Goal: Information Seeking & Learning: Learn about a topic

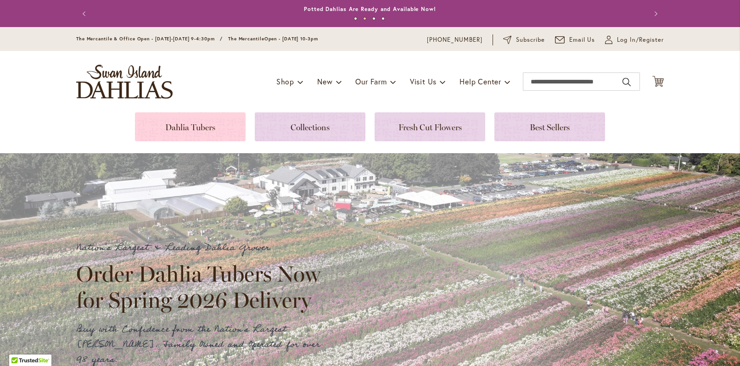
click at [194, 130] on link at bounding box center [190, 126] width 111 height 29
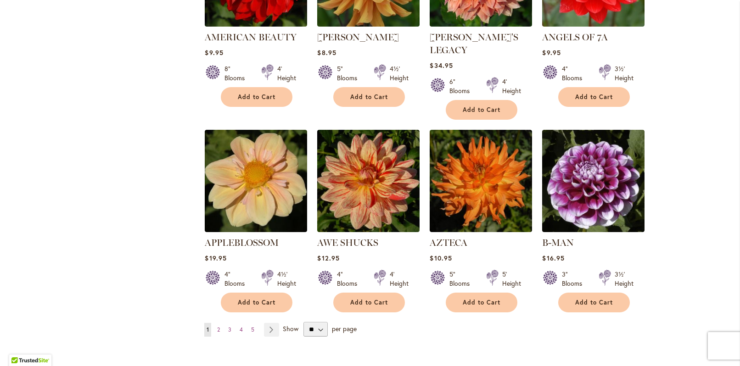
scroll to position [701, 0]
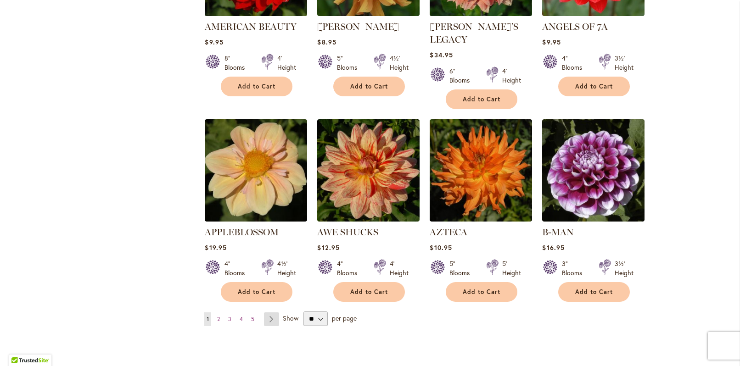
click at [270, 313] on link "Page Next" at bounding box center [271, 320] width 15 height 14
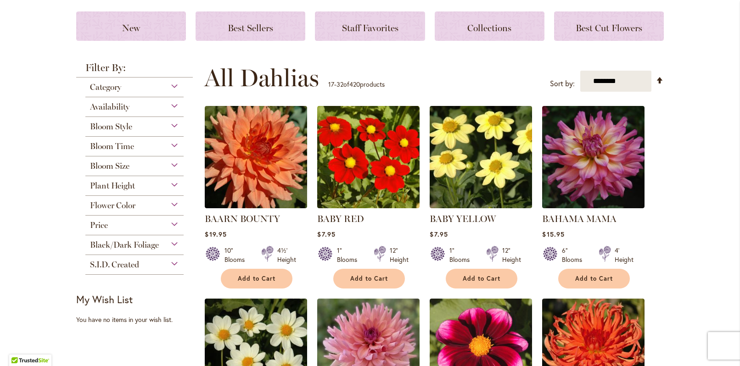
scroll to position [716, 0]
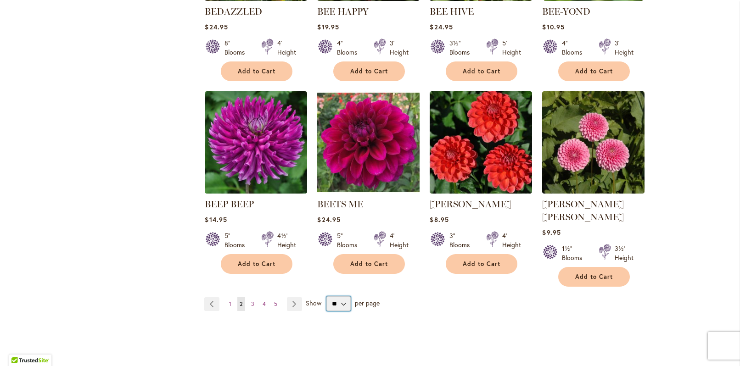
click at [339, 297] on select "** ** ** **" at bounding box center [338, 304] width 24 height 15
select select "**"
click at [326, 297] on select "** ** ** **" at bounding box center [338, 304] width 24 height 15
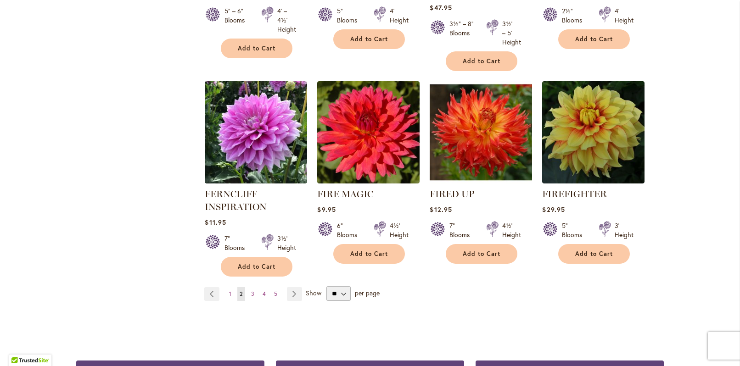
scroll to position [3172, 0]
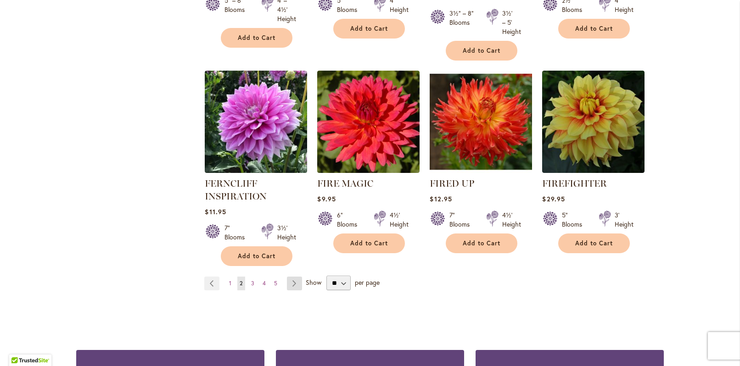
drag, startPoint x: 290, startPoint y: 207, endPoint x: 285, endPoint y: 200, distance: 8.2
click at [290, 277] on link "Page Next" at bounding box center [294, 284] width 15 height 14
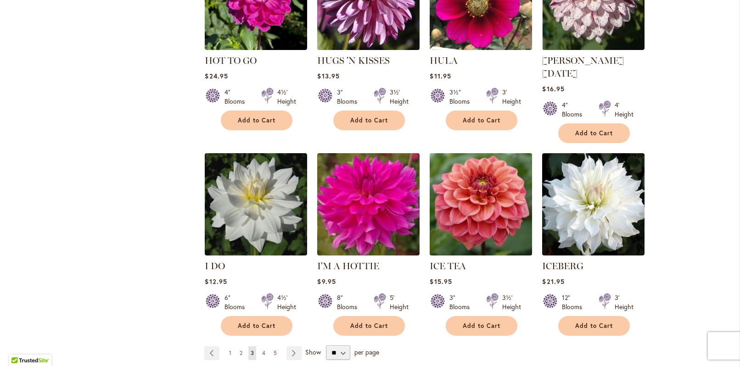
scroll to position [3103, 0]
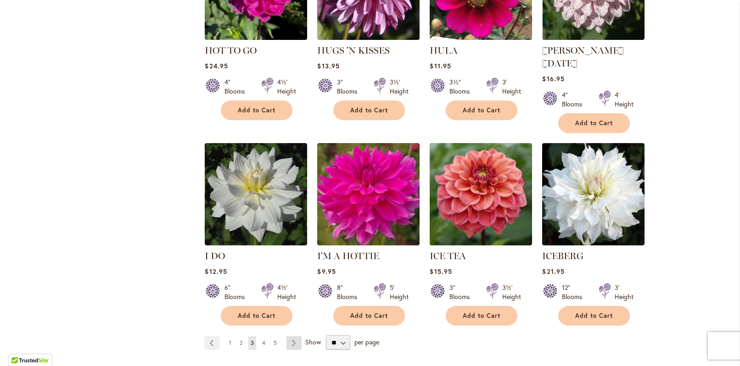
click at [292, 337] on link "Page Next" at bounding box center [294, 344] width 15 height 14
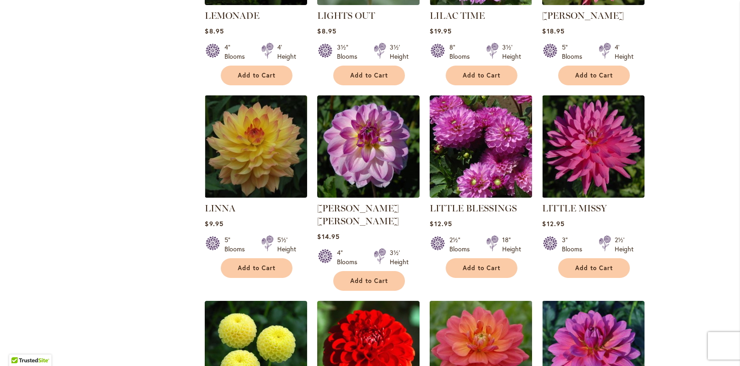
scroll to position [2121, 0]
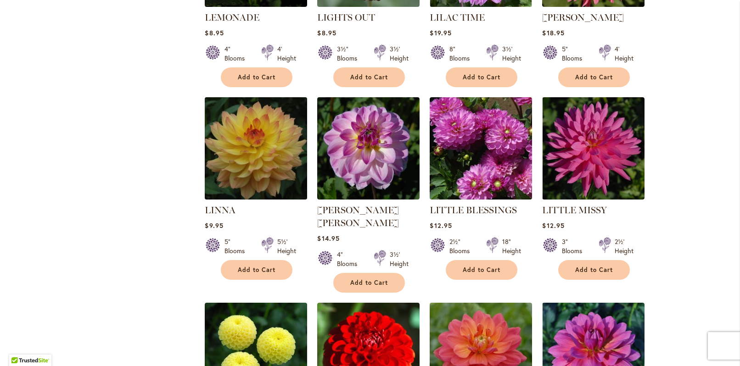
click at [251, 134] on img at bounding box center [255, 148] width 107 height 107
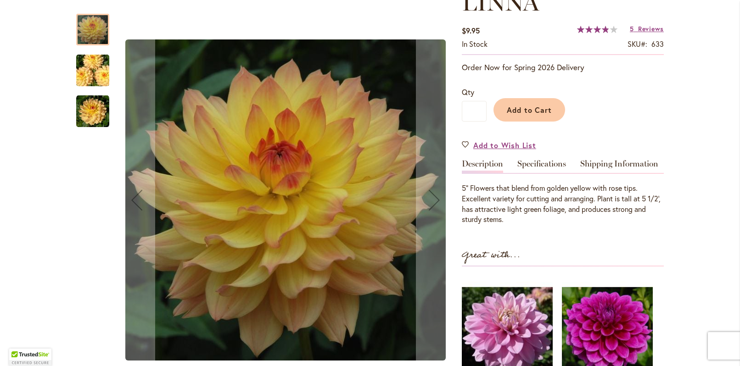
scroll to position [145, 0]
click at [91, 81] on img "LINNA" at bounding box center [93, 71] width 66 height 44
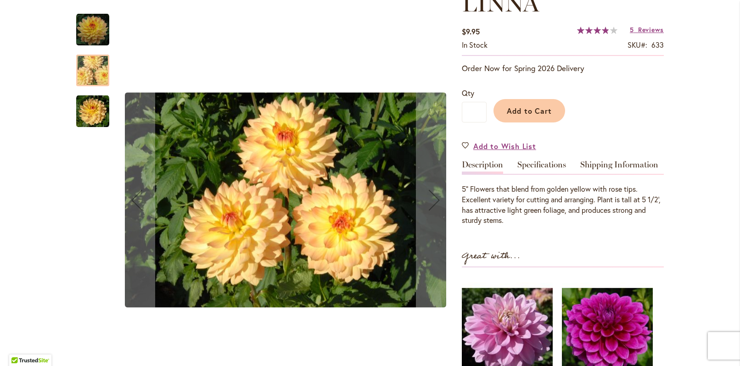
click at [92, 115] on img "LINNA" at bounding box center [92, 111] width 33 height 33
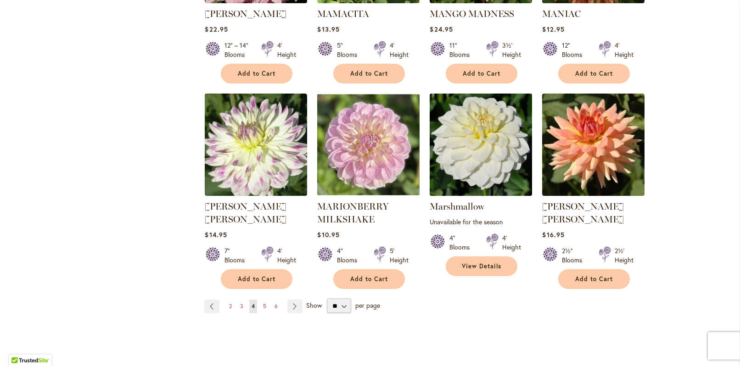
scroll to position [3119, 0]
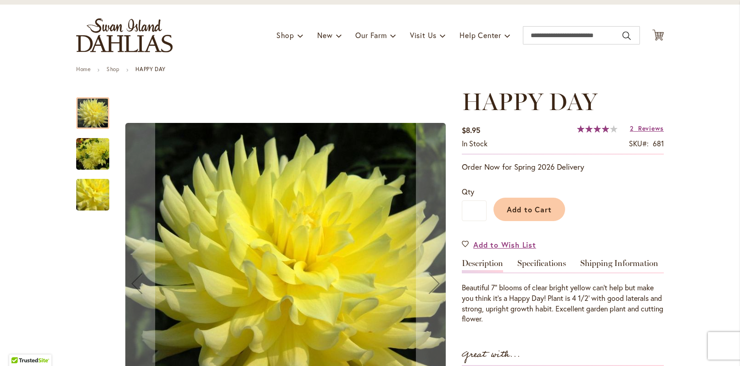
scroll to position [47, 0]
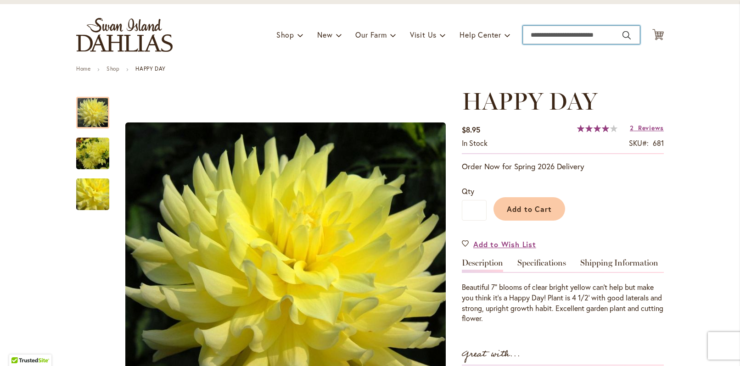
click at [564, 35] on input "Search" at bounding box center [581, 35] width 117 height 18
type input "****"
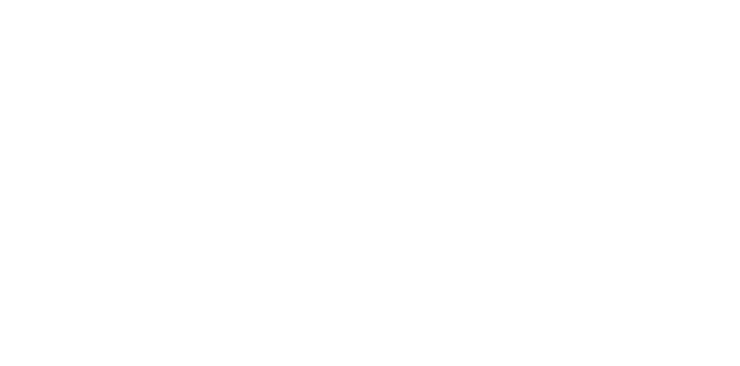
click at [566, 67] on body at bounding box center [370, 183] width 740 height 366
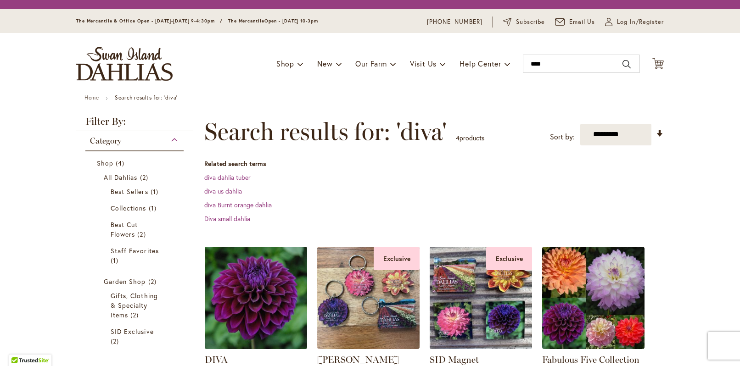
click at [551, 66] on div "Toggle Nav Shop Dahlia Tubers Collections Fresh Cut Dahlias Gardening Supplies …" at bounding box center [370, 64] width 606 height 62
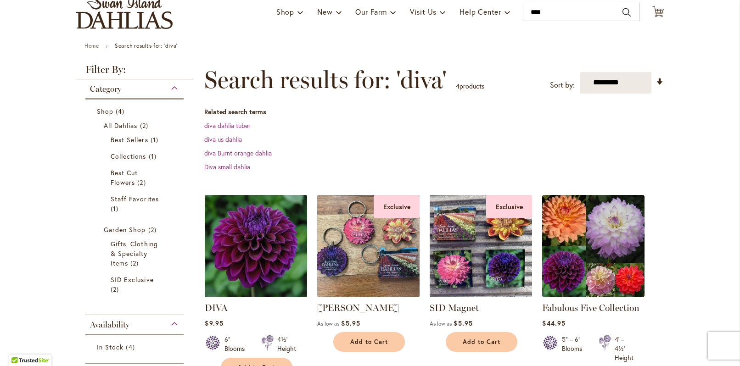
scroll to position [163, 0]
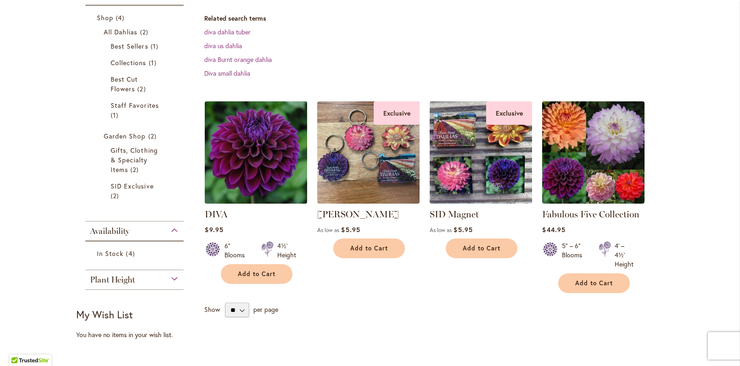
click at [245, 189] on img at bounding box center [255, 152] width 107 height 107
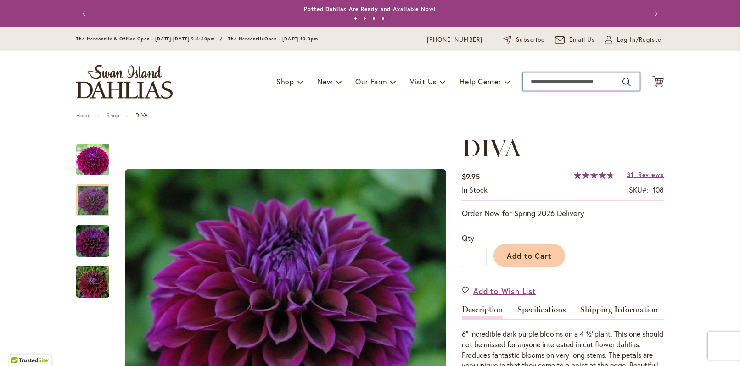
click at [570, 84] on input "Search" at bounding box center [581, 82] width 117 height 18
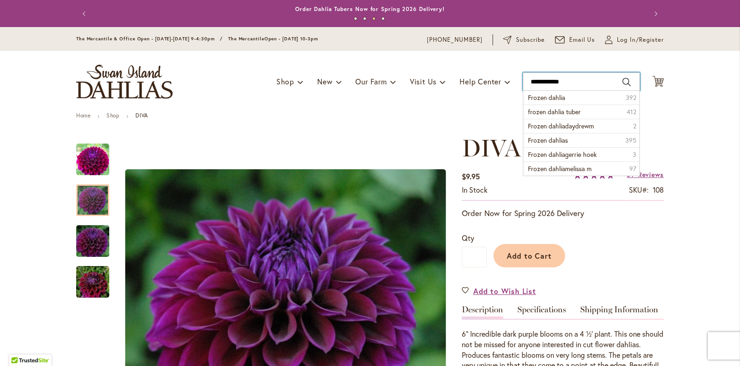
type input "**********"
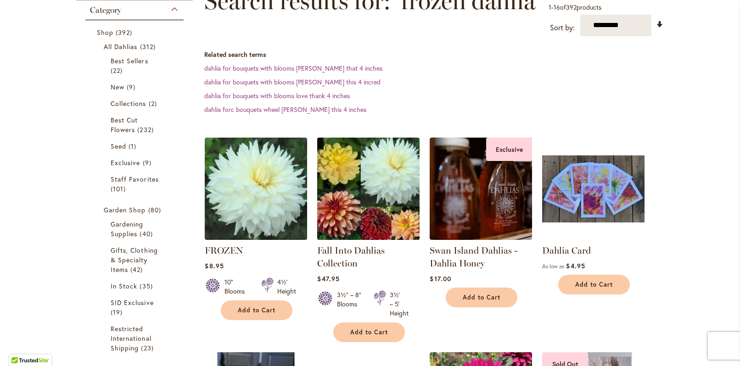
scroll to position [150, 0]
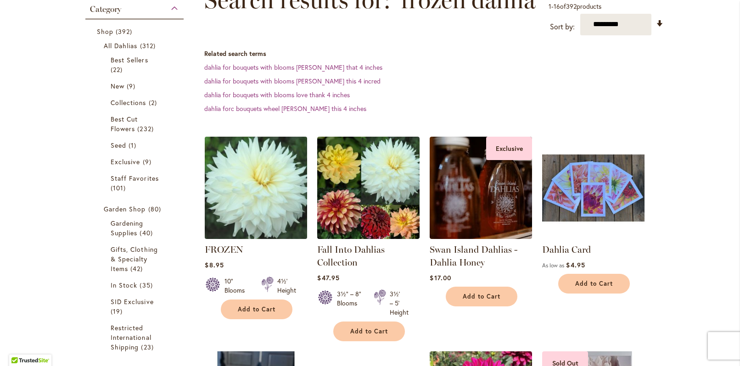
click at [234, 203] on img at bounding box center [255, 187] width 107 height 107
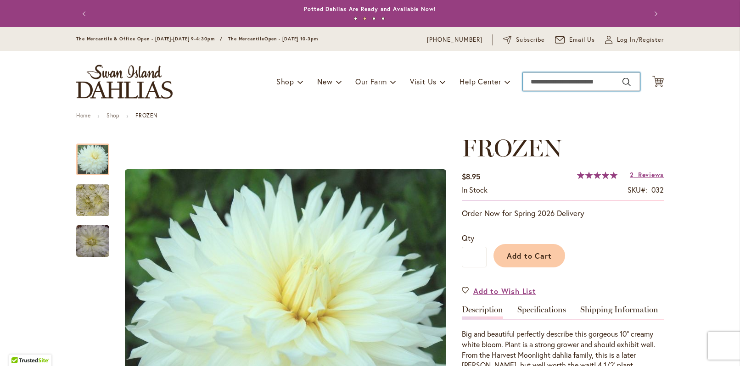
click at [567, 88] on input "Search" at bounding box center [581, 82] width 117 height 18
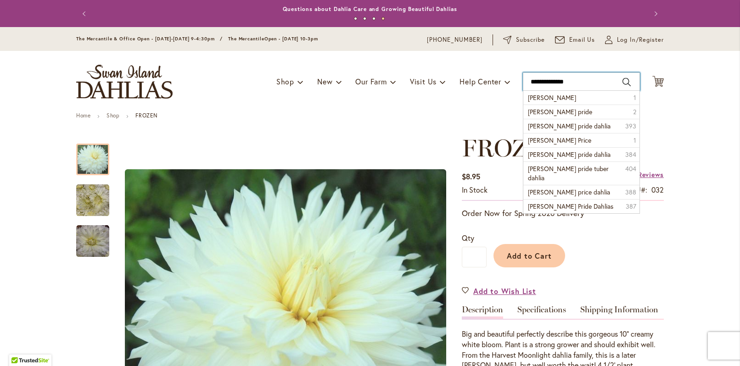
type input "**********"
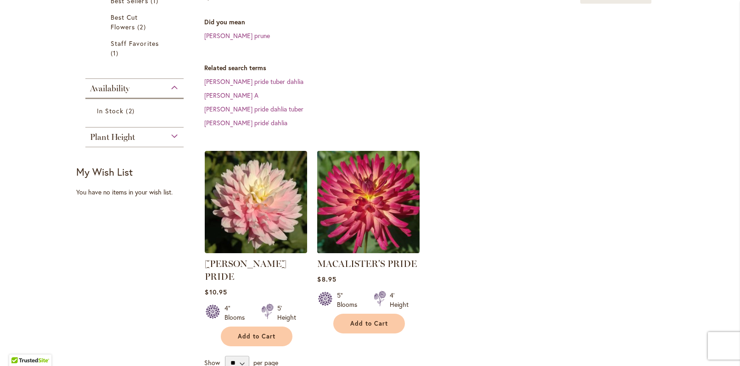
scroll to position [211, 0]
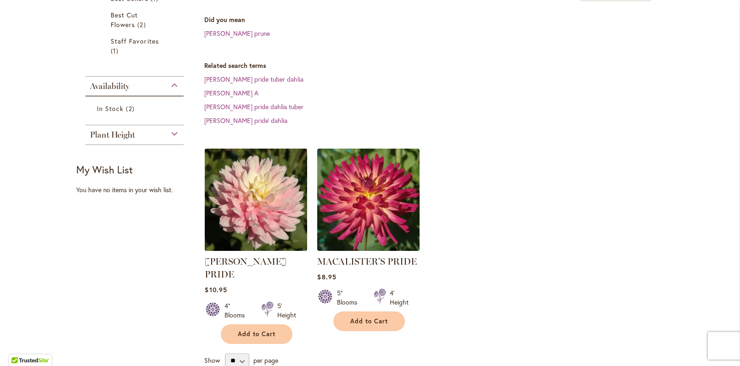
click at [238, 170] on img at bounding box center [255, 199] width 107 height 107
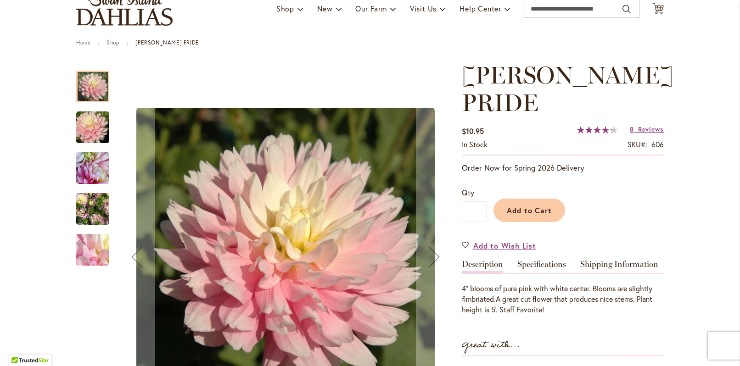
scroll to position [75, 0]
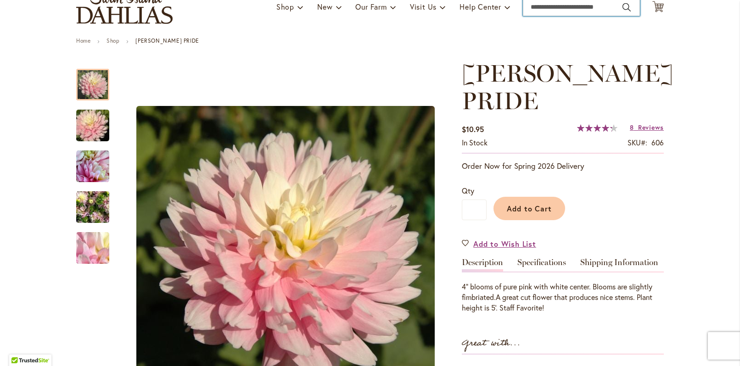
click at [570, 6] on input "Search" at bounding box center [581, 7] width 117 height 18
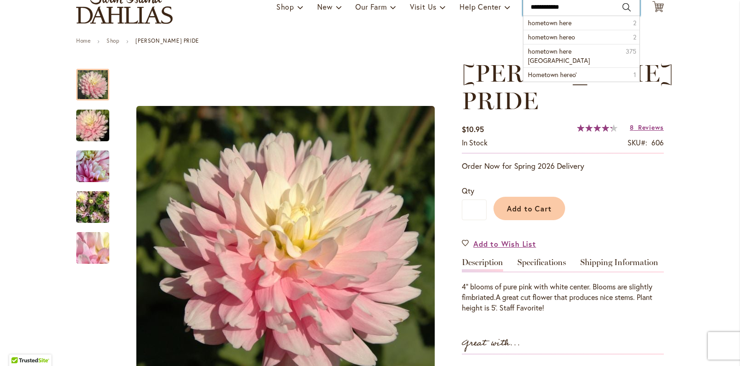
type input "**********"
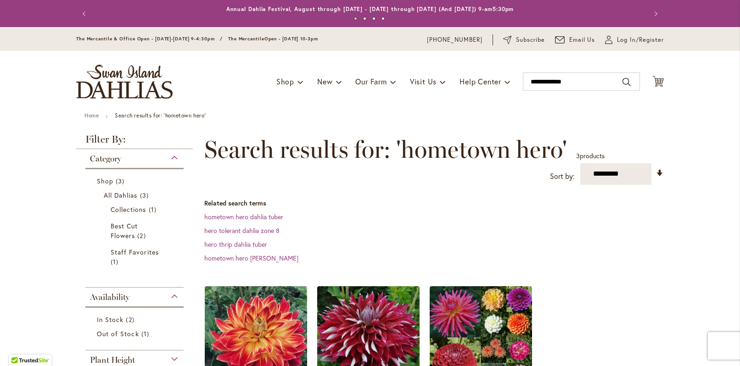
click at [245, 301] on img at bounding box center [255, 337] width 107 height 107
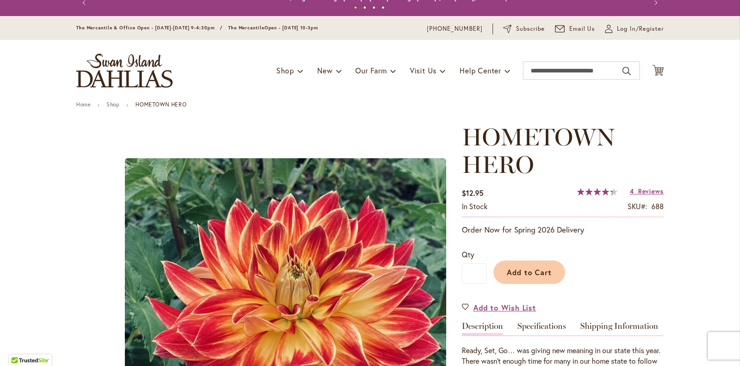
scroll to position [11, 0]
click at [560, 72] on input "Search" at bounding box center [581, 70] width 117 height 18
type input "*******"
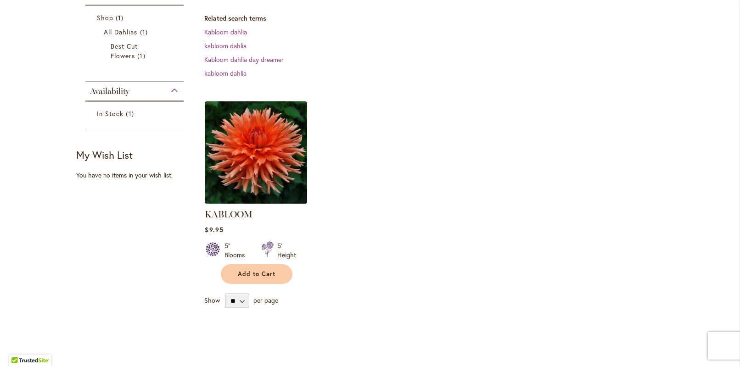
scroll to position [189, 0]
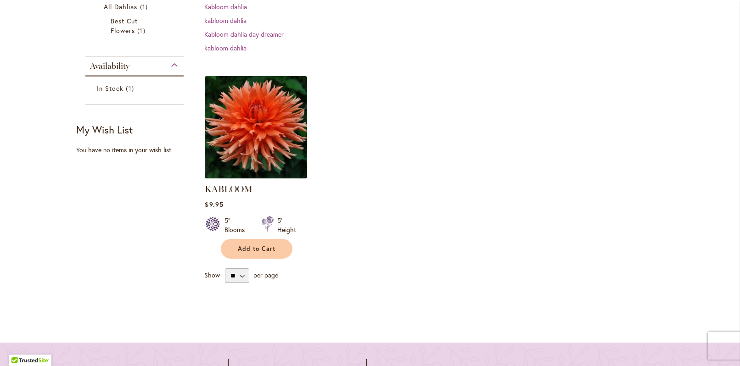
click at [254, 132] on img at bounding box center [255, 126] width 107 height 107
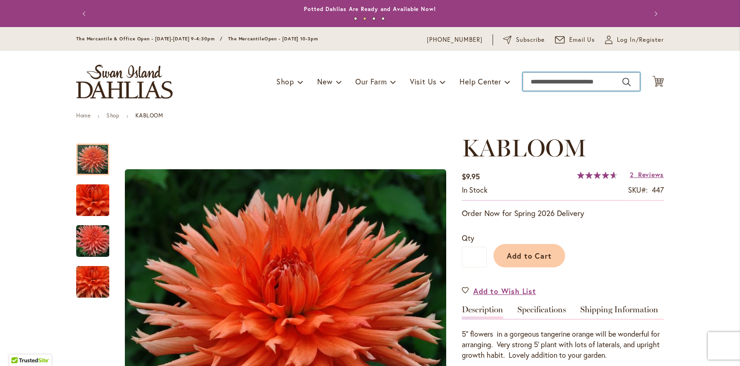
click at [575, 85] on input "Search" at bounding box center [581, 82] width 117 height 18
type input "*****"
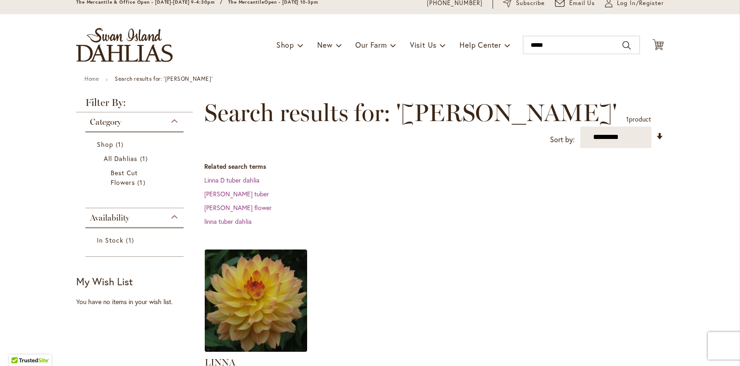
scroll to position [47, 0]
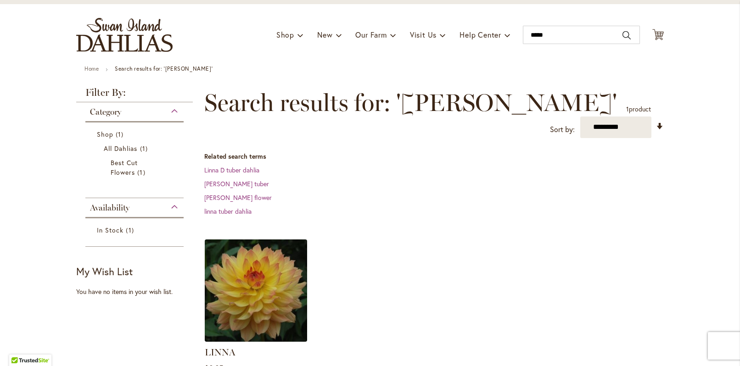
click at [262, 255] on img at bounding box center [255, 290] width 107 height 107
